Goal: Navigation & Orientation: Understand site structure

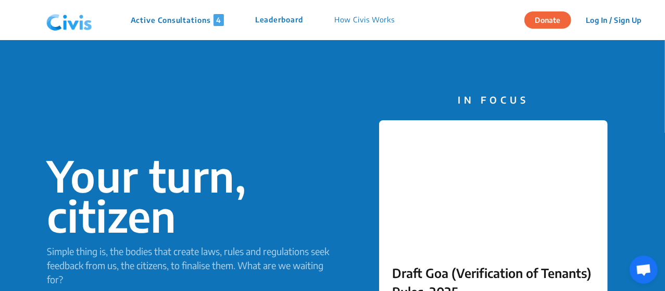
click at [457, 15] on nav "Active Consultations 4 Leaderboard How Civis Works Donate Log In / Sign Up Sign…" at bounding box center [332, 20] width 665 height 40
click at [190, 19] on p "Active Consultations 4" at bounding box center [177, 20] width 93 height 12
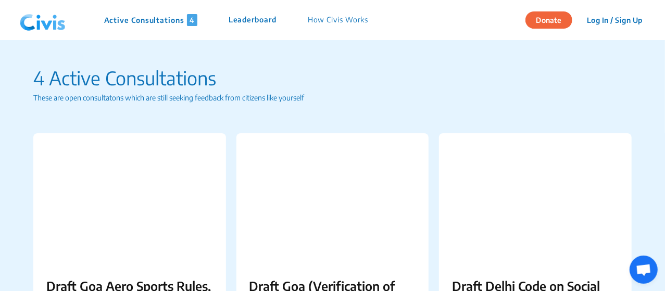
click at [262, 15] on p "Leaderboard" at bounding box center [253, 20] width 48 height 12
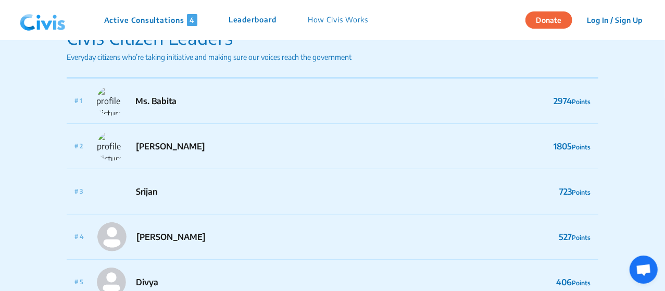
scroll to position [42, 0]
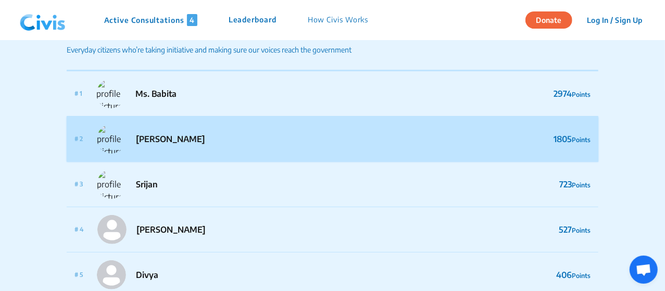
drag, startPoint x: 179, startPoint y: 143, endPoint x: 155, endPoint y: 143, distance: 23.4
click at [155, 143] on p "[PERSON_NAME]" at bounding box center [170, 139] width 69 height 12
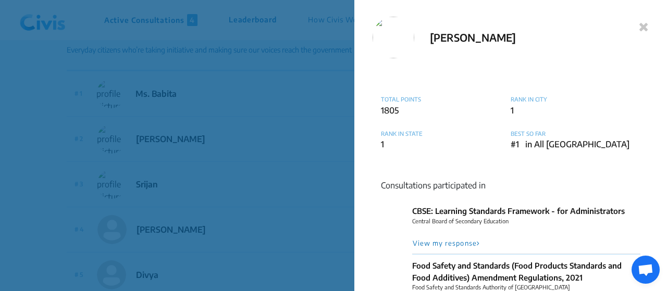
click at [641, 24] on icon at bounding box center [643, 26] width 10 height 12
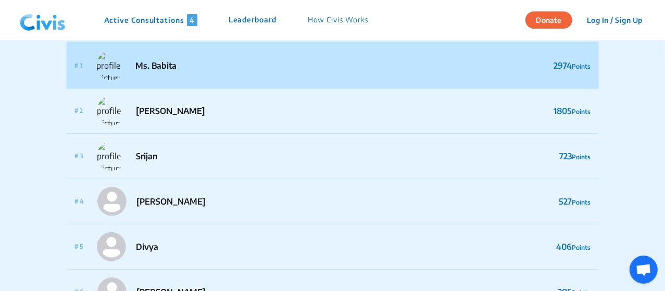
scroll to position [62, 0]
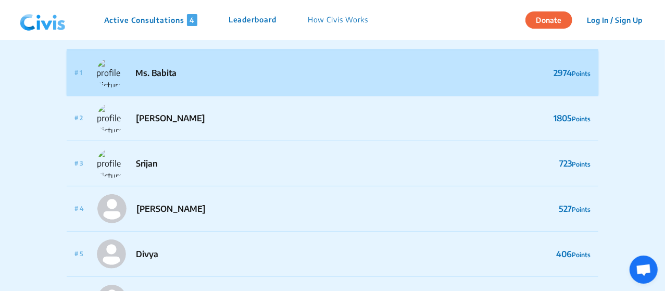
click at [165, 80] on div "# 1 Ms. Babita" at bounding box center [125, 72] width 102 height 29
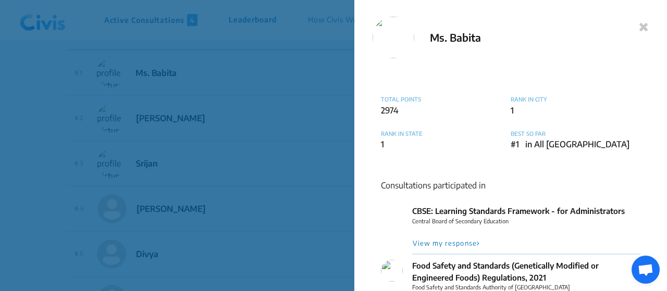
click at [638, 207] on div "TOTAL POINTS 2974 RANK IN CITY 1 RANK IN STATE 1 BEST SO FAR #1 in All India Co…" at bounding box center [510, 213] width 276 height 310
drag, startPoint x: 635, startPoint y: 205, endPoint x: 635, endPoint y: 216, distance: 10.9
click at [635, 216] on p "CBSE: Learning Standards Framework - for Administrators" at bounding box center [526, 211] width 228 height 12
click at [638, 26] on icon at bounding box center [643, 26] width 10 height 12
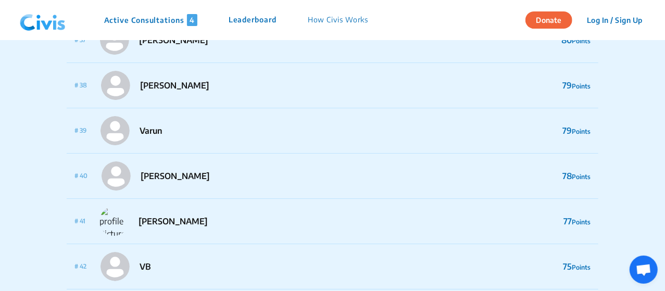
scroll to position [1729, 0]
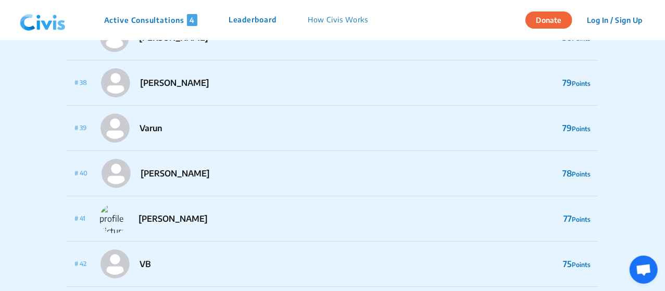
click at [324, 22] on p "How Civis Works" at bounding box center [338, 20] width 61 height 12
